Goal: Navigation & Orientation: Find specific page/section

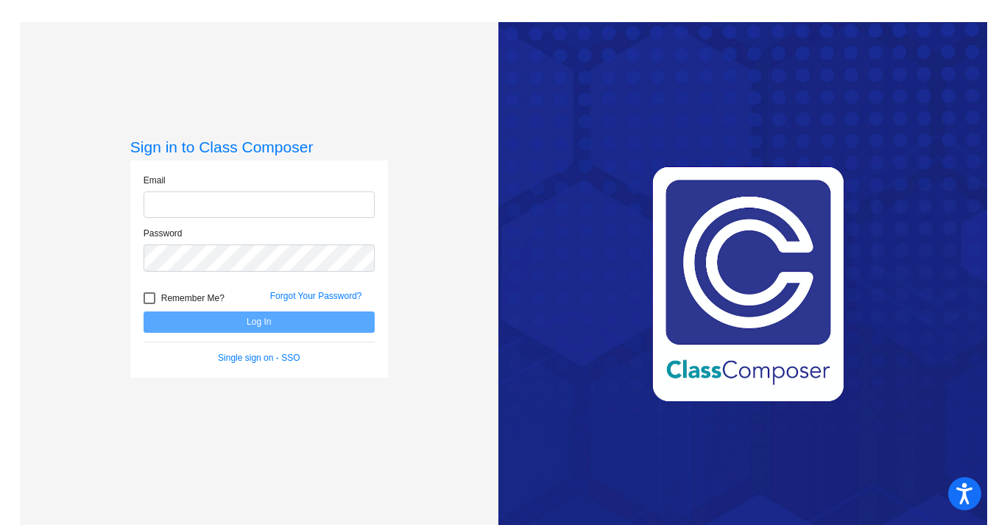
type input "[EMAIL_ADDRESS][DOMAIN_NAME]"
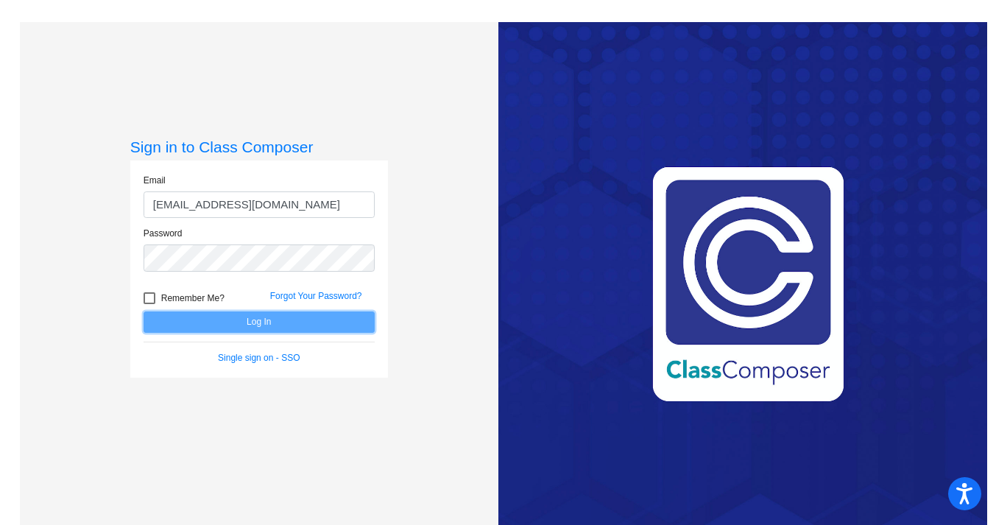
click at [193, 325] on button "Log In" at bounding box center [259, 321] width 231 height 21
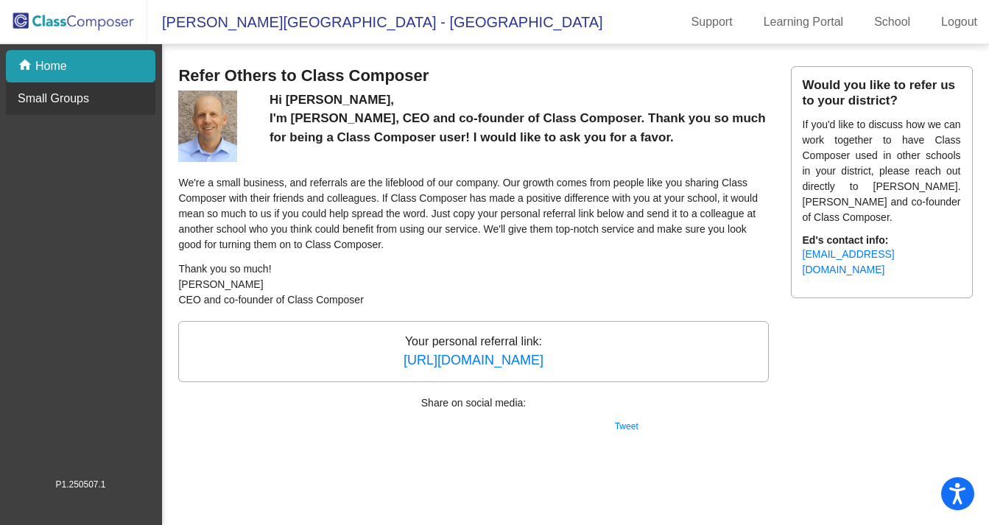
click at [91, 98] on div "Small Groups" at bounding box center [80, 98] width 149 height 32
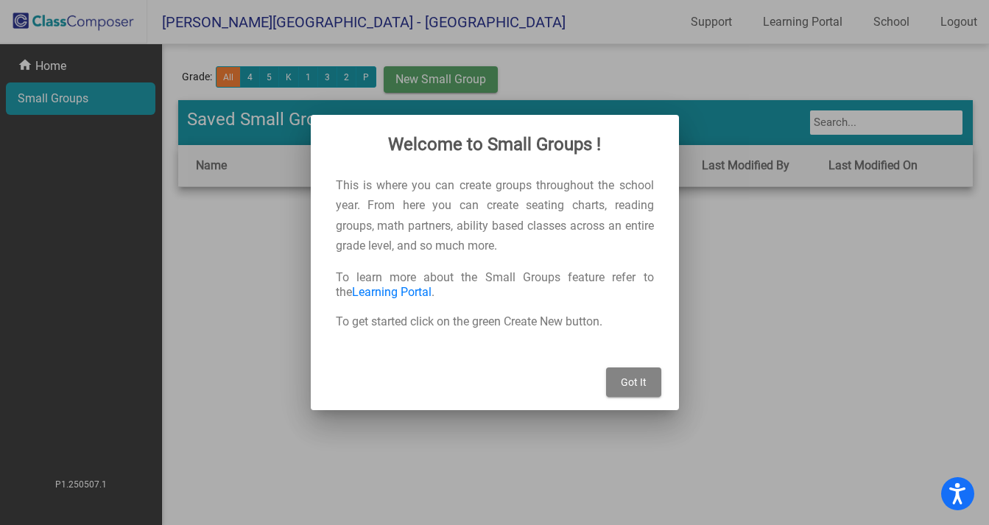
click at [629, 377] on span "Got It" at bounding box center [634, 382] width 26 height 12
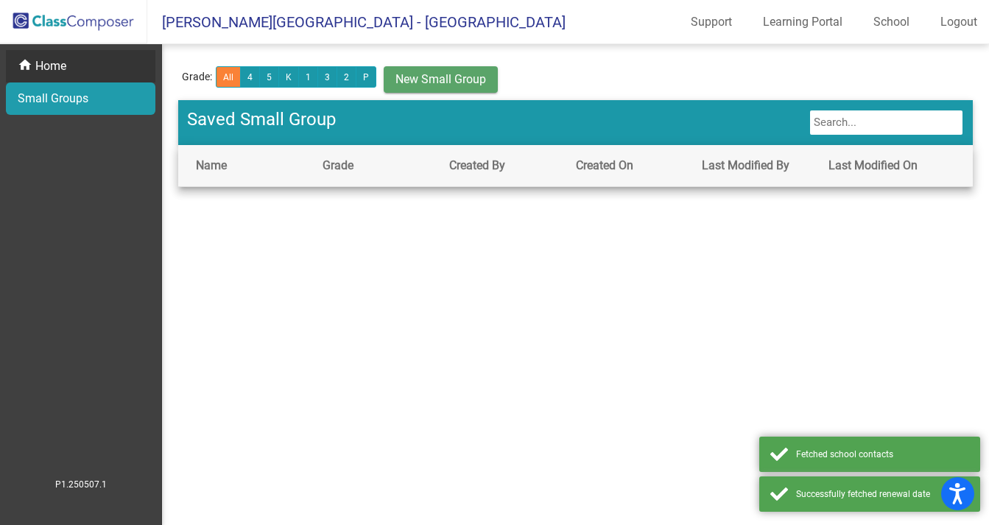
click at [57, 71] on p "Home" at bounding box center [50, 66] width 31 height 18
